Goal: Task Accomplishment & Management: Use online tool/utility

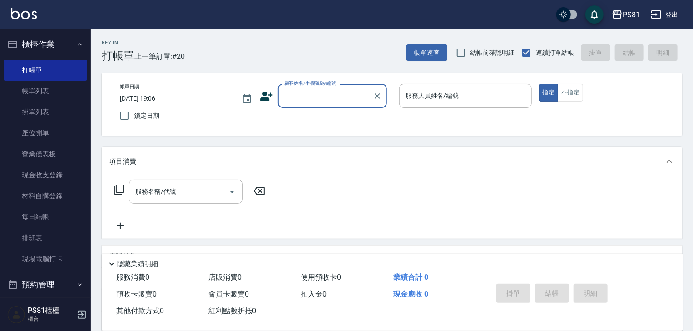
type input "ㄑ"
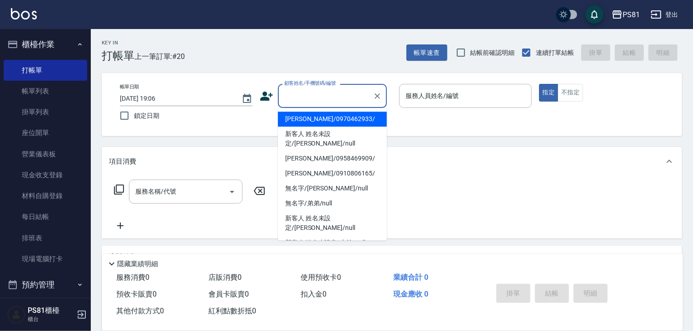
type input "ㄎ"
type input "ㄕ"
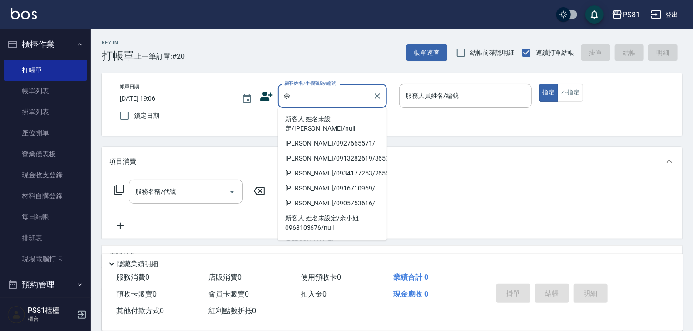
click at [369, 121] on li "新客人 姓名未設定/[PERSON_NAME]/null" at bounding box center [332, 124] width 109 height 25
type input "新客人 姓名未設定/[PERSON_NAME]/null"
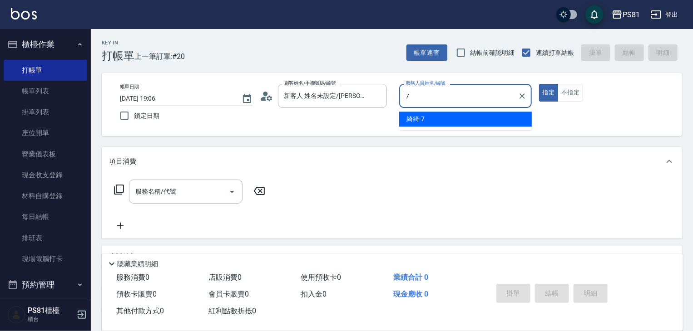
click at [486, 125] on div "綺綺 -7" at bounding box center [465, 119] width 133 height 15
type input "綺綺-7"
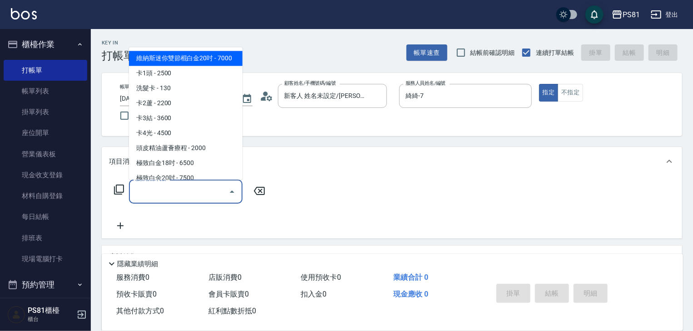
click at [195, 192] on input "服務名稱/代號" at bounding box center [179, 192] width 92 height 16
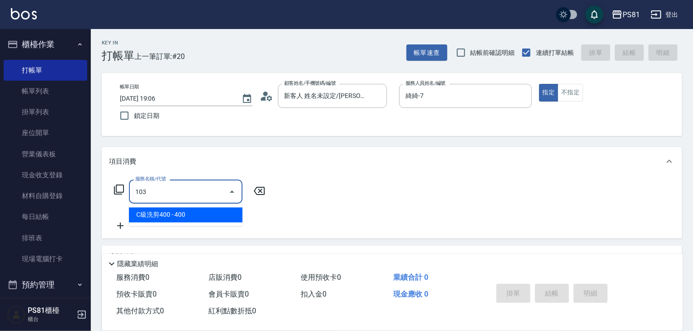
drag, startPoint x: 204, startPoint y: 214, endPoint x: 271, endPoint y: 206, distance: 67.3
click at [204, 214] on span "C級洗剪400 - 400" at bounding box center [185, 215] width 113 height 15
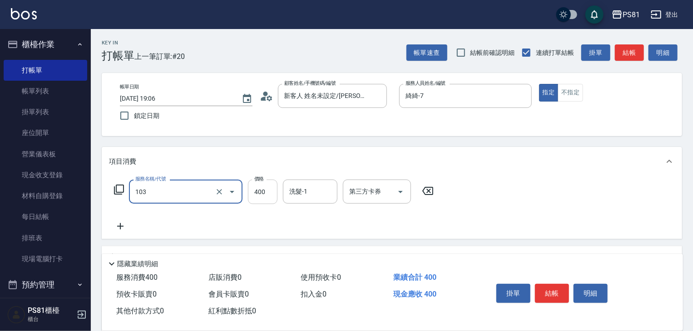
type input "C級洗剪400(103)"
click at [270, 202] on input "400" at bounding box center [263, 192] width 30 height 25
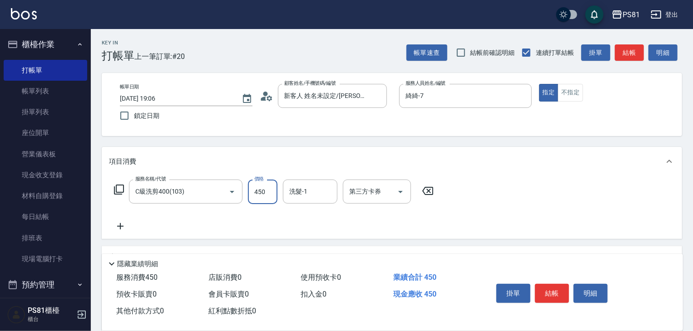
type input "450"
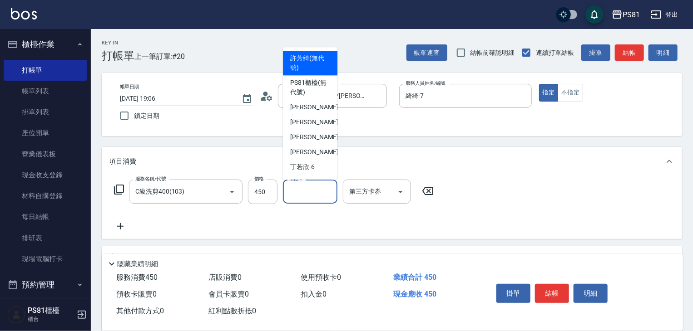
click at [300, 195] on input "洗髮-1" at bounding box center [310, 192] width 46 height 16
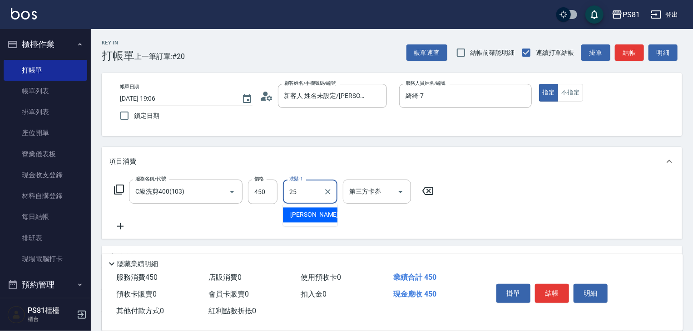
click at [307, 211] on span "[PERSON_NAME] -25" at bounding box center [318, 216] width 57 height 10
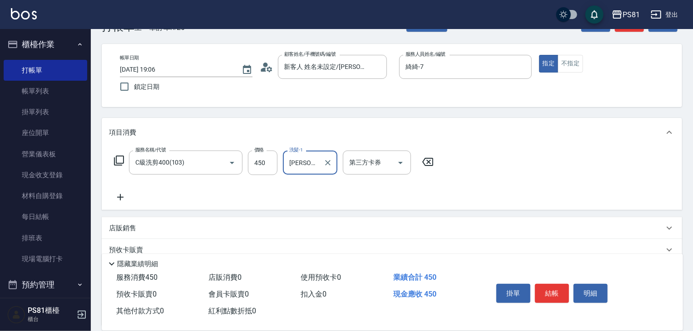
scroll to position [45, 0]
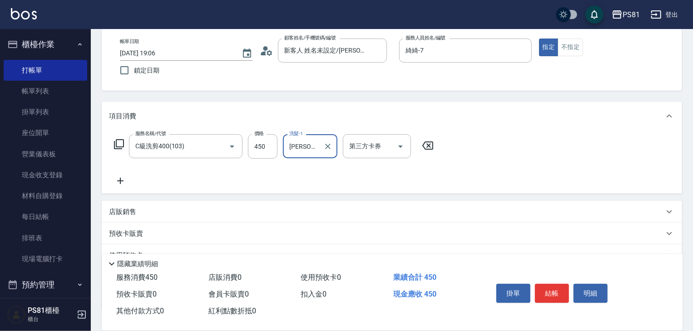
type input "[PERSON_NAME]-25"
click at [125, 182] on icon at bounding box center [120, 181] width 23 height 11
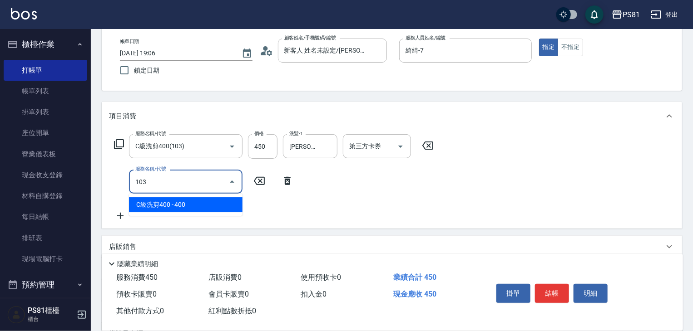
drag, startPoint x: 163, startPoint y: 206, endPoint x: 189, endPoint y: 199, distance: 26.9
click at [165, 206] on span "C級洗剪400 - 400" at bounding box center [185, 204] width 113 height 15
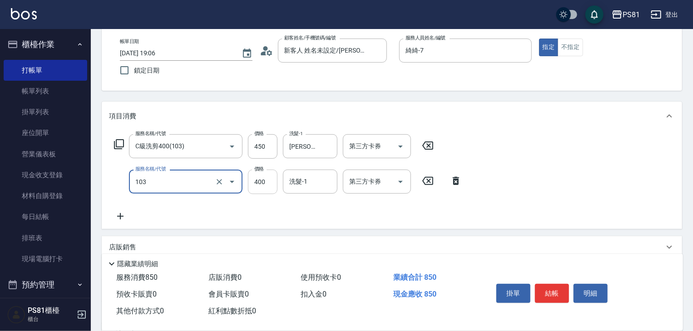
type input "C級洗剪400(103)"
click at [253, 187] on input "400" at bounding box center [263, 182] width 30 height 25
type input "450"
click at [549, 285] on button "結帳" at bounding box center [552, 293] width 34 height 19
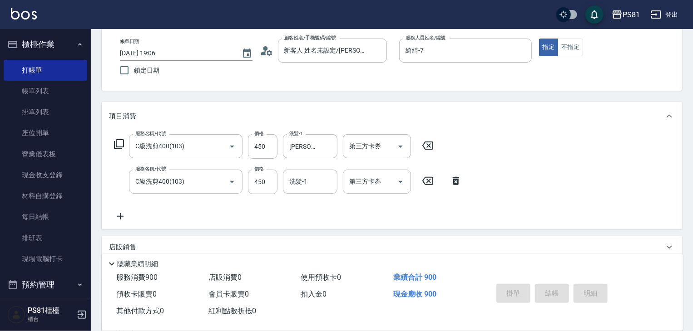
type input "[DATE] 19:40"
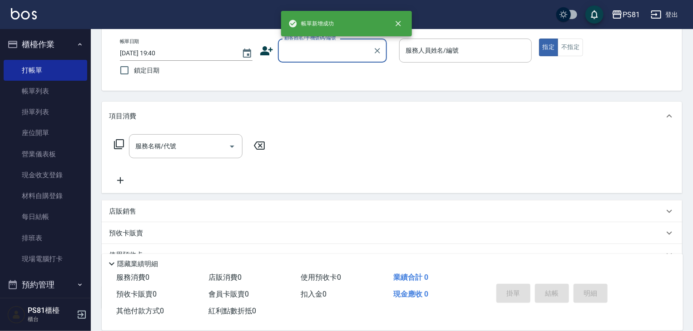
scroll to position [0, 0]
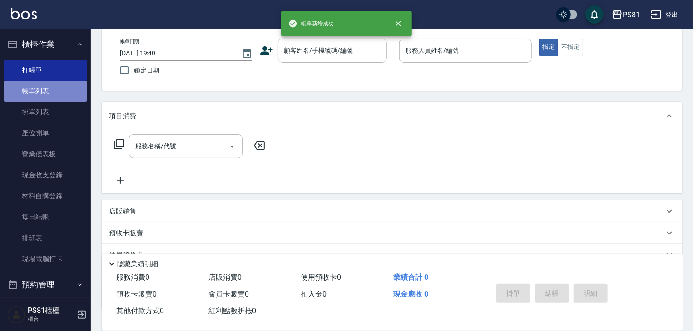
click at [59, 95] on link "帳單列表" at bounding box center [46, 91] width 84 height 21
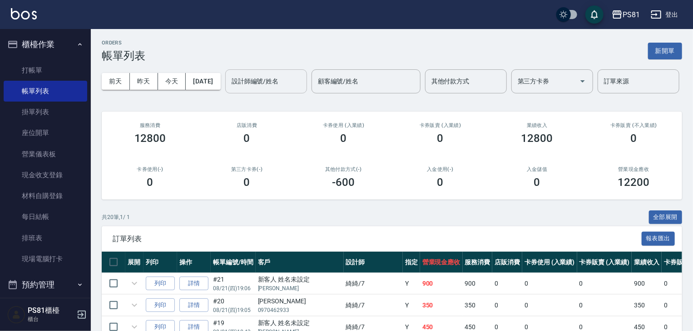
click at [229, 89] on input "設計師編號/姓名" at bounding box center [266, 82] width 74 height 16
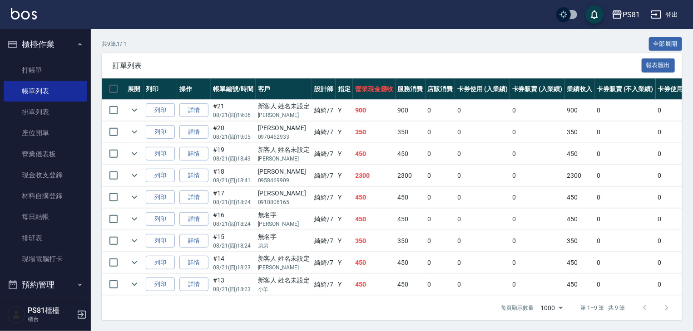
scroll to position [207, 0]
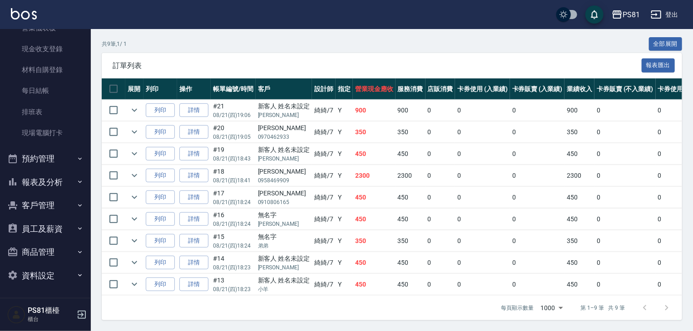
type input "綺綺-7"
click at [49, 183] on button "報表及分析" at bounding box center [46, 183] width 84 height 24
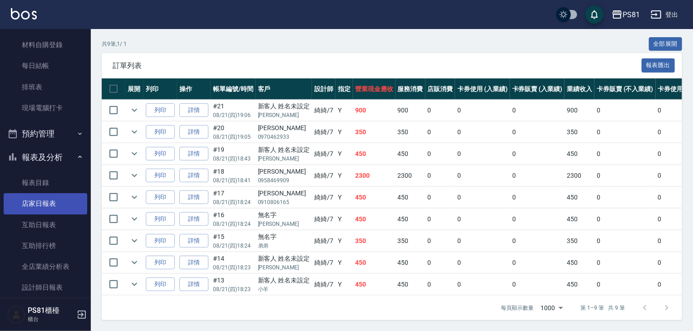
scroll to position [172, 0]
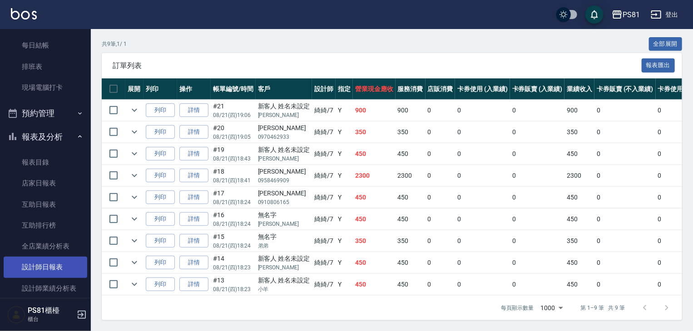
click at [65, 264] on link "設計師日報表" at bounding box center [46, 267] width 84 height 21
